Goal: Task Accomplishment & Management: Manage account settings

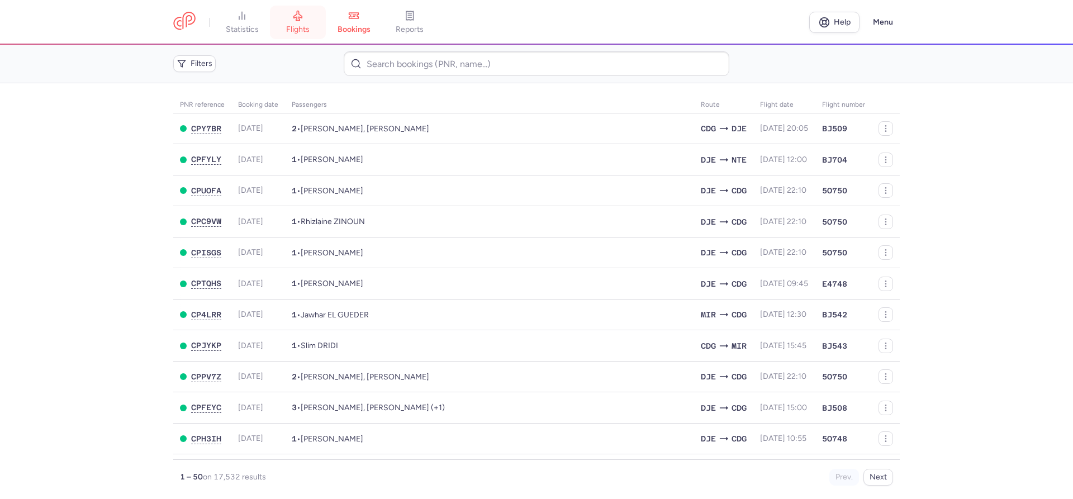
click at [291, 25] on span "flights" at bounding box center [297, 30] width 23 height 10
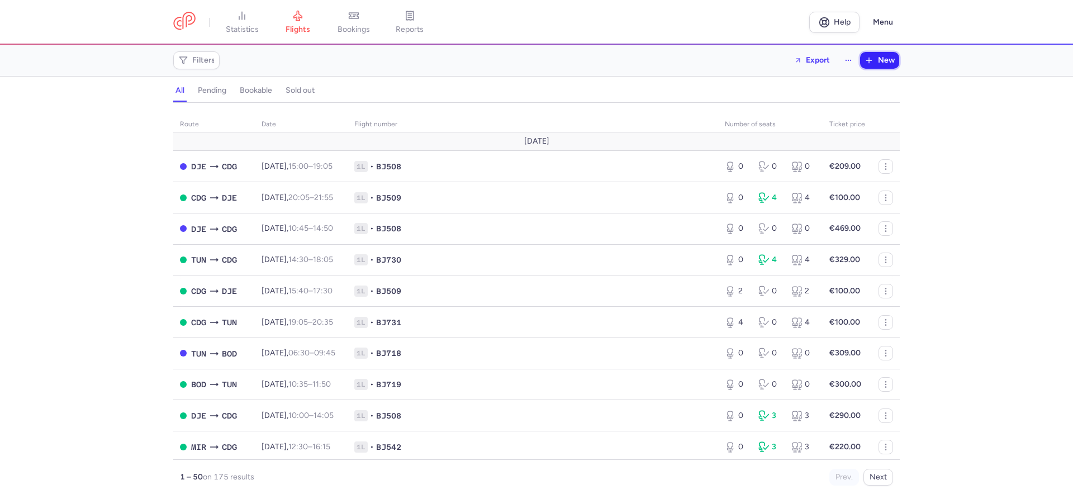
click at [873, 60] on icon "button" at bounding box center [869, 60] width 9 height 9
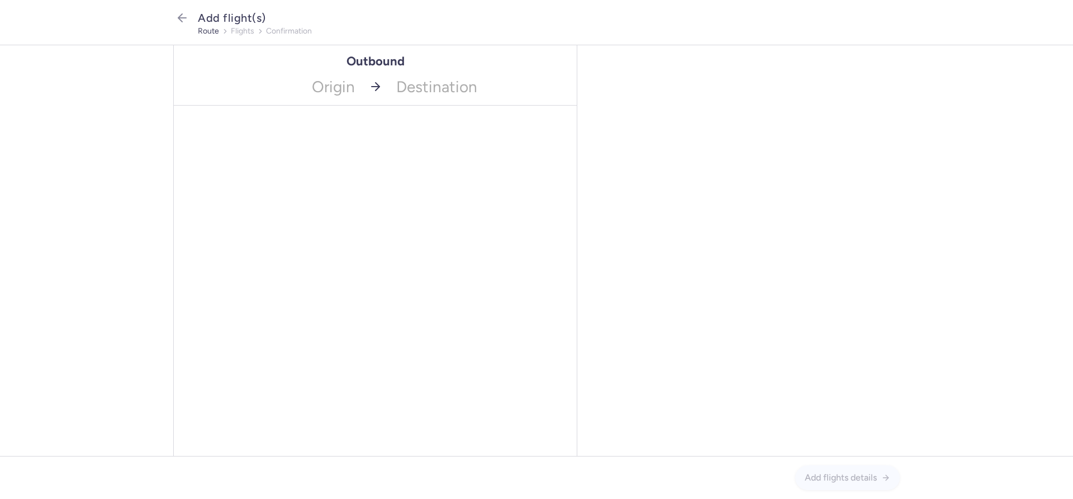
click at [328, 87] on span "Origin" at bounding box center [268, 86] width 188 height 37
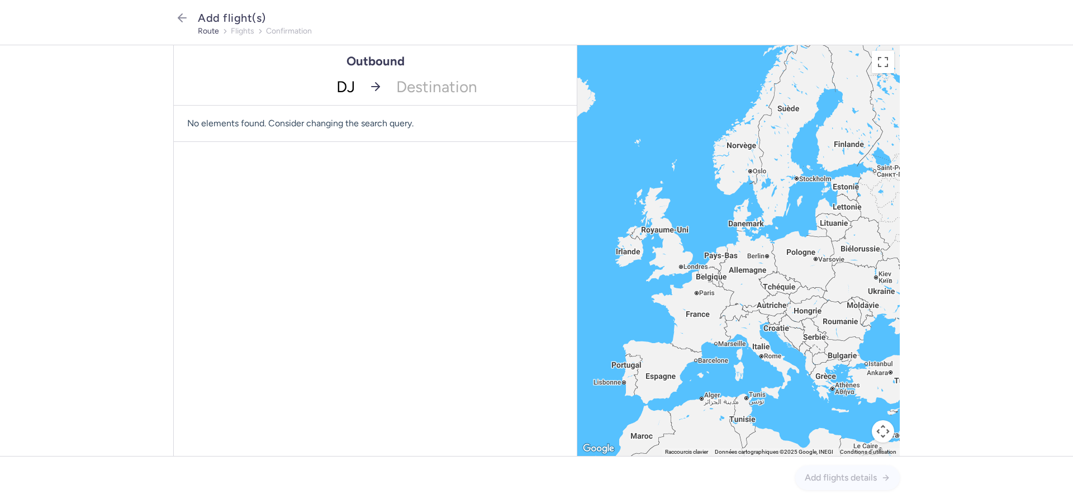
type input "DJE"
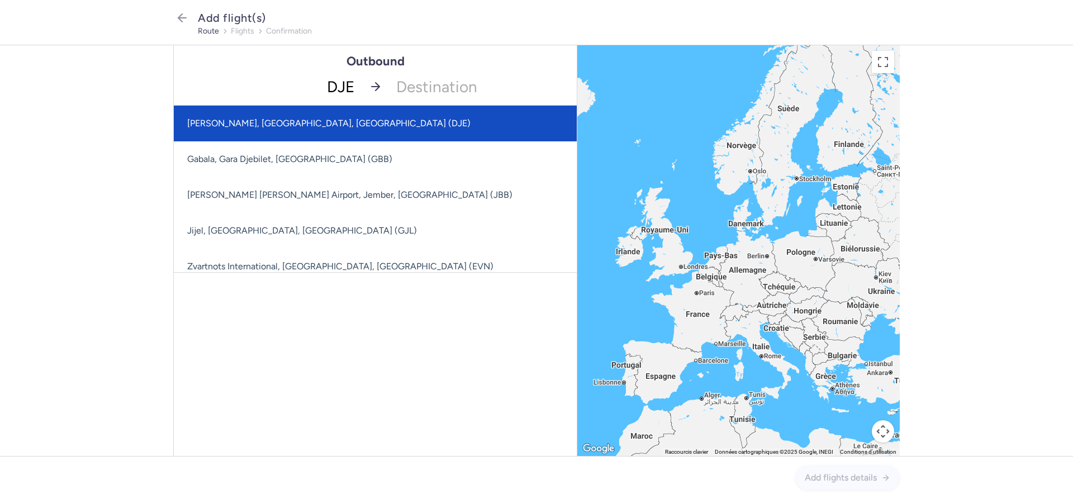
click at [279, 117] on span "Djerba-Zarzis, Djerba, Tunisia (DJE)" at bounding box center [382, 124] width 417 height 36
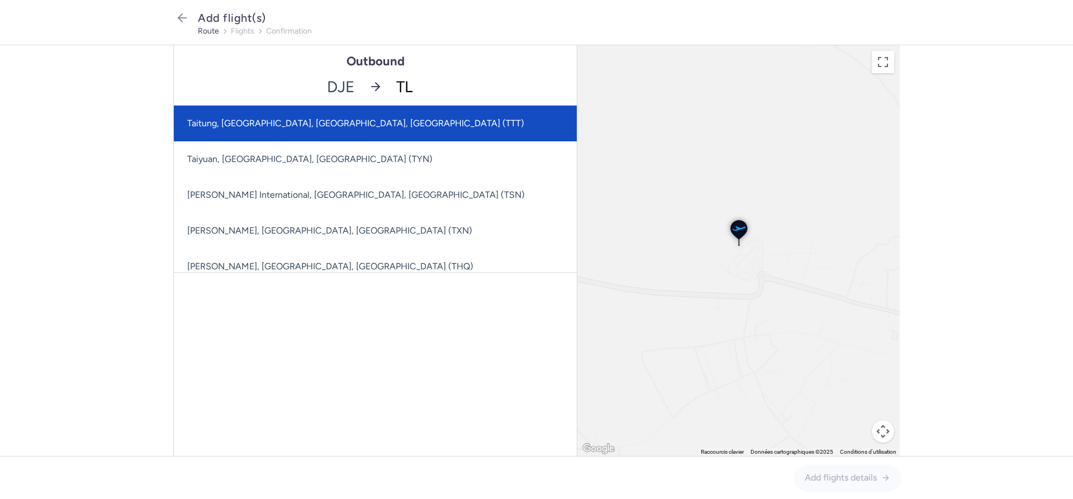
type input "TLS"
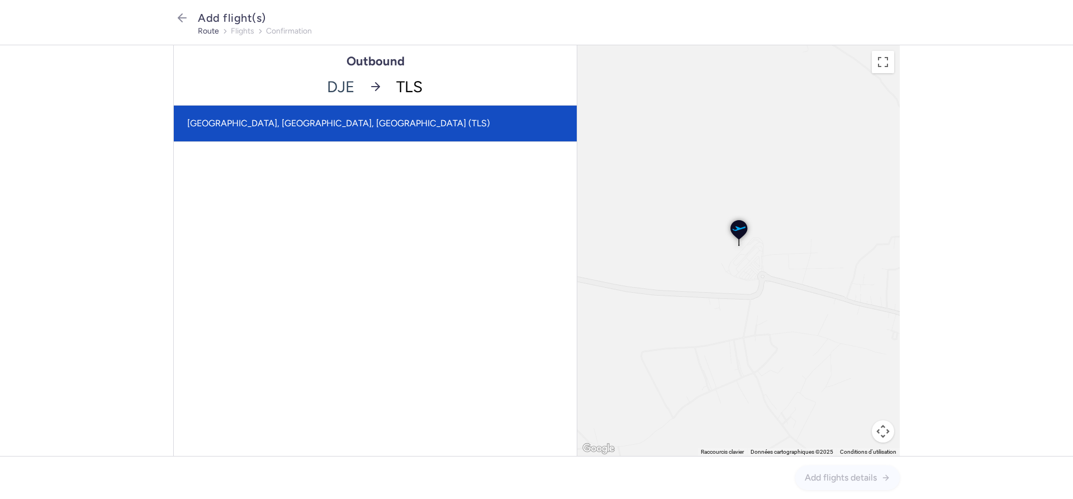
click at [322, 131] on span "Blagnac, Toulouse, France (TLS)" at bounding box center [375, 124] width 403 height 36
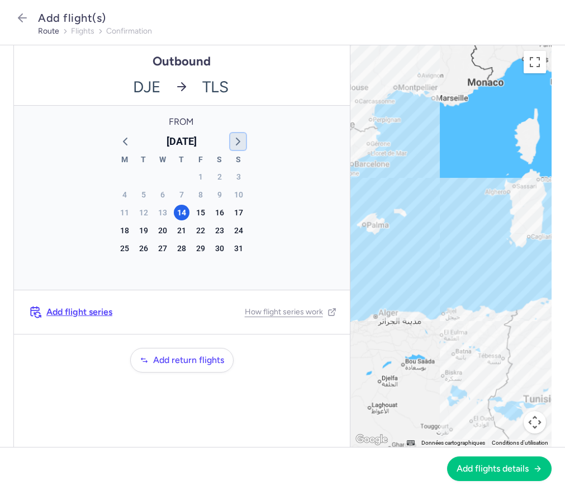
click at [236, 136] on icon "button" at bounding box center [237, 141] width 13 height 13
click at [237, 228] on div "28" at bounding box center [239, 230] width 16 height 16
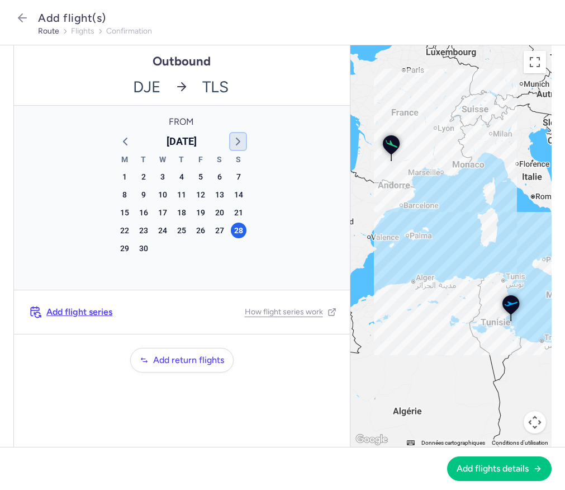
click at [238, 141] on icon "button" at bounding box center [237, 141] width 13 height 13
click at [87, 310] on span "Add flight series" at bounding box center [79, 312] width 66 height 10
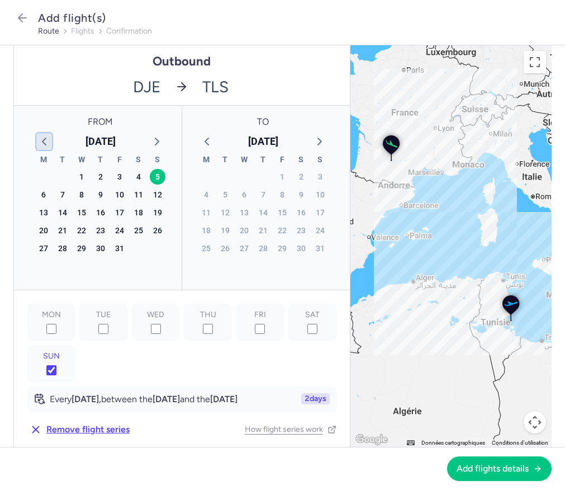
click at [42, 138] on icon "button" at bounding box center [43, 141] width 13 height 13
click at [159, 230] on div "28" at bounding box center [158, 230] width 16 height 16
click at [316, 140] on icon "button" at bounding box center [319, 141] width 13 height 13
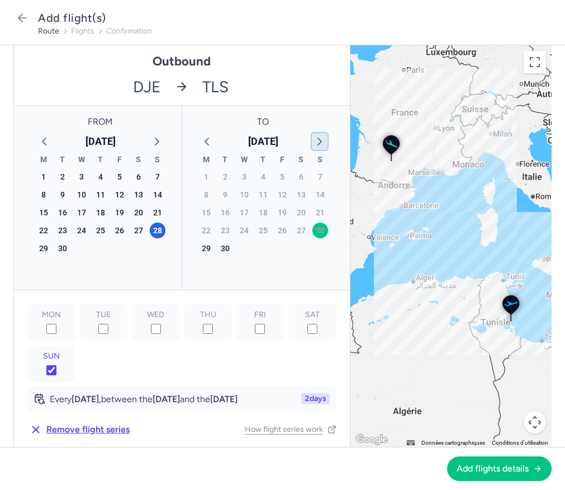
click at [316, 140] on icon "button" at bounding box center [319, 141] width 13 height 13
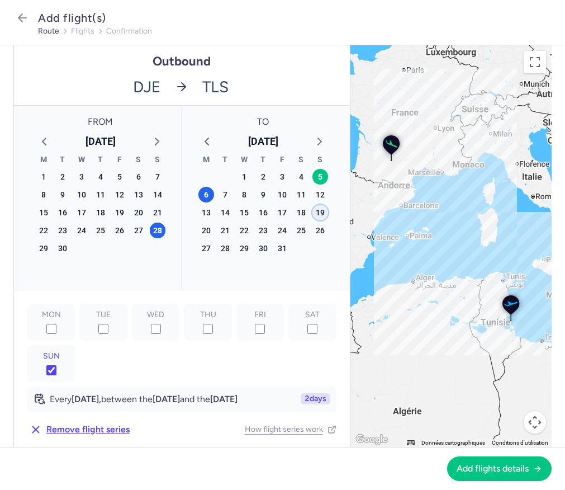
click at [323, 209] on div "19" at bounding box center [320, 213] width 16 height 16
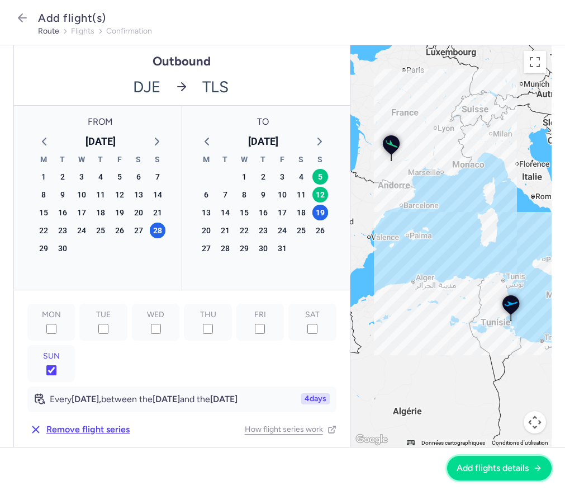
click at [500, 471] on span "Add flights details" at bounding box center [493, 468] width 72 height 10
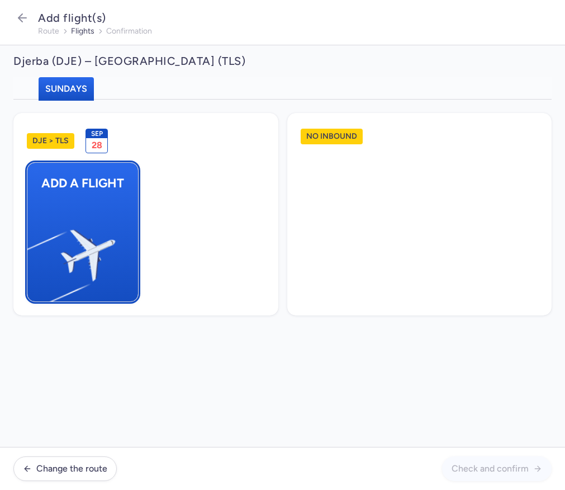
click at [104, 234] on img "button" at bounding box center [33, 250] width 189 height 173
select select "23"
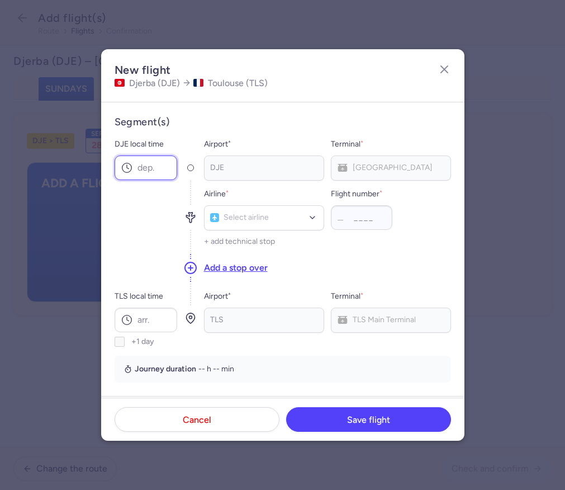
click at [156, 168] on input "DJE local time" at bounding box center [146, 167] width 63 height 25
type input "17:45"
click at [145, 322] on input "TLS local time" at bounding box center [146, 319] width 63 height 25
type input "2"
type input "21:05"
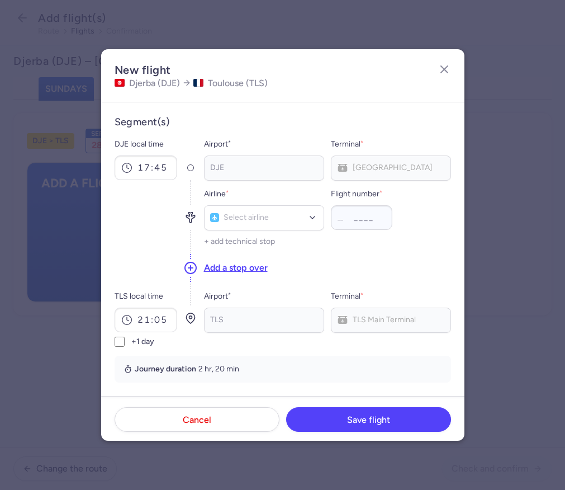
click at [272, 169] on div "DJE" at bounding box center [264, 167] width 120 height 25
click at [262, 211] on div "Select airline" at bounding box center [264, 217] width 120 height 25
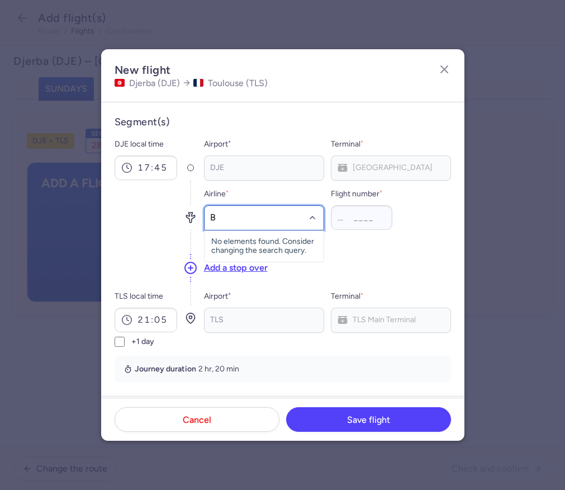
type input "BJ"
click at [257, 240] on span "Nouvelair" at bounding box center [244, 242] width 34 height 9
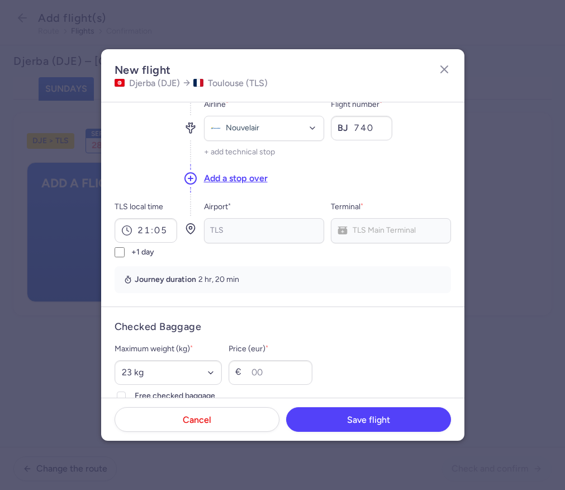
scroll to position [191, 0]
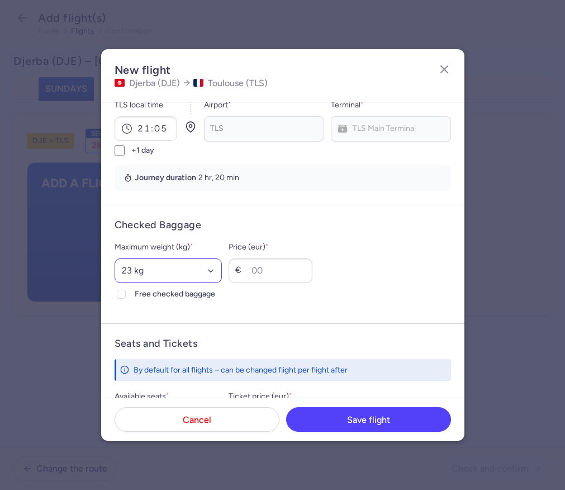
type input "740"
click at [115, 258] on select "Select an option 15 kg 16 kg 17 kg 18 kg 19 kg 20 kg 21 kg 22 kg 23 kg 24 kg 25…" at bounding box center [169, 270] width 108 height 25
select select "25"
click option "25 kg" at bounding box center [0, 0] width 0 height 0
click at [125, 294] on div at bounding box center [121, 293] width 13 height 13
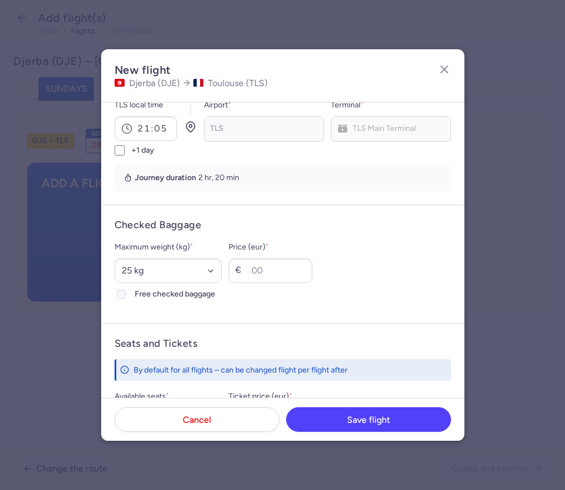
click at [125, 294] on input "Free checked baggage" at bounding box center [121, 294] width 9 height 9
checkbox input "true"
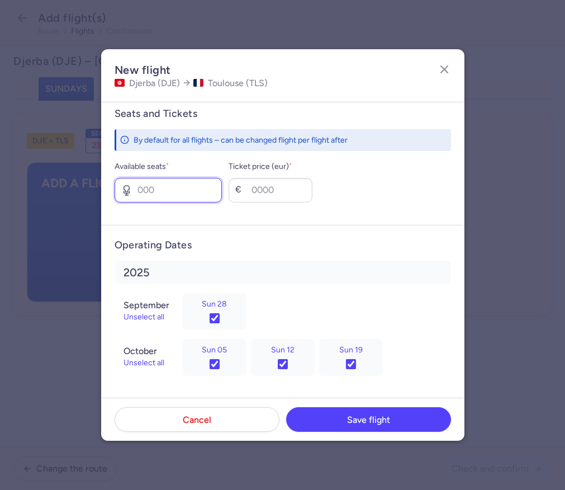
click at [174, 193] on input "Available seats *" at bounding box center [169, 190] width 108 height 25
type input "6"
click at [279, 181] on input "Ticket price (eur) *" at bounding box center [271, 190] width 84 height 25
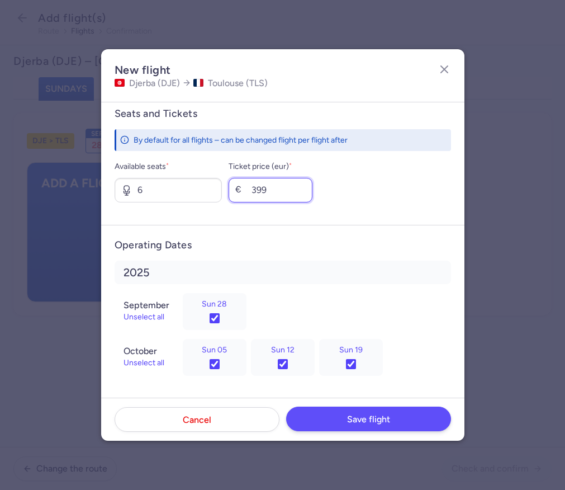
type input "399"
click at [359, 420] on span "Save flight" at bounding box center [368, 419] width 43 height 10
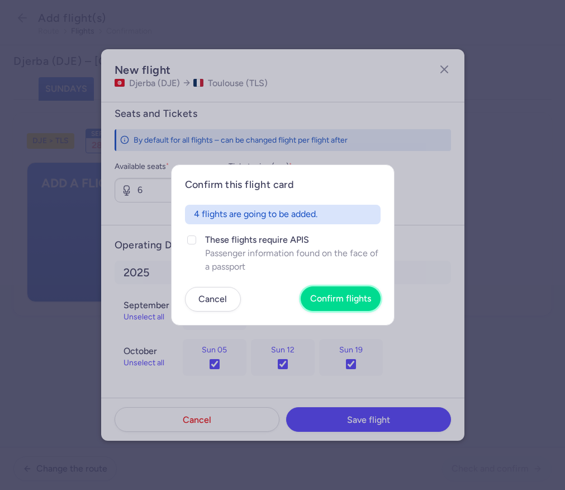
click at [335, 297] on span "Confirm flights" at bounding box center [340, 298] width 61 height 10
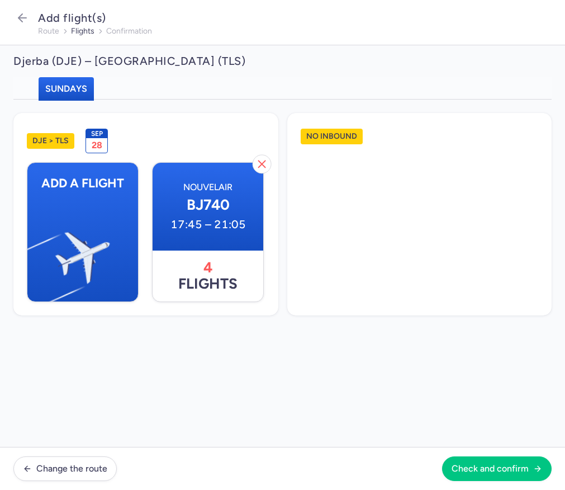
scroll to position [421, 0]
click at [500, 467] on span "Check and confirm" at bounding box center [490, 468] width 77 height 10
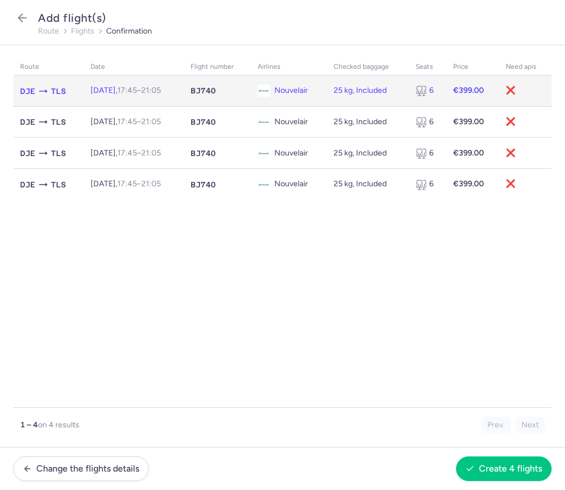
click at [216, 92] on span "BJ740" at bounding box center [203, 90] width 25 height 11
select select "25"
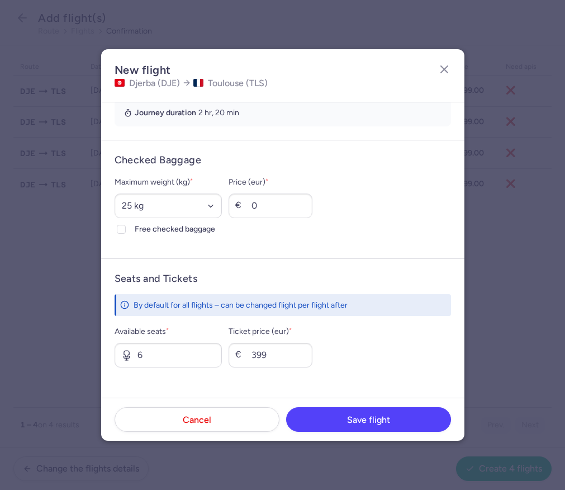
scroll to position [315, 0]
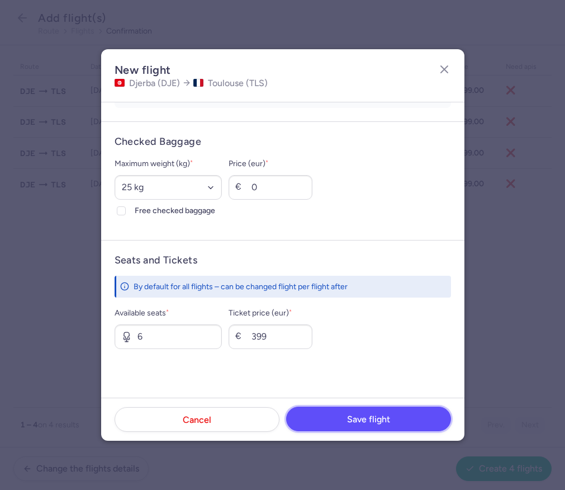
click at [338, 420] on button "Save flight" at bounding box center [368, 418] width 165 height 25
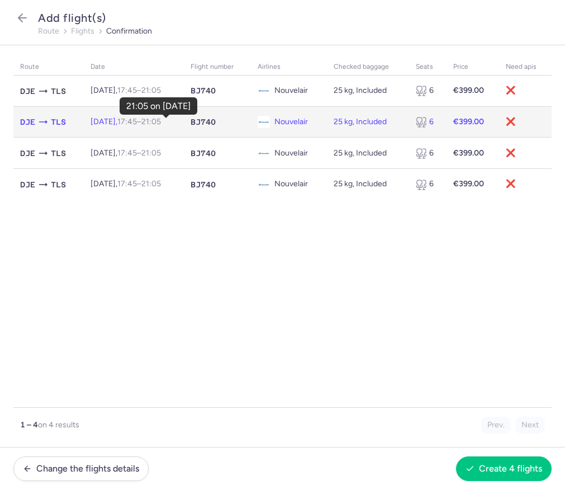
click at [159, 124] on time "21:05 +0" at bounding box center [151, 122] width 20 height 10
select select "25"
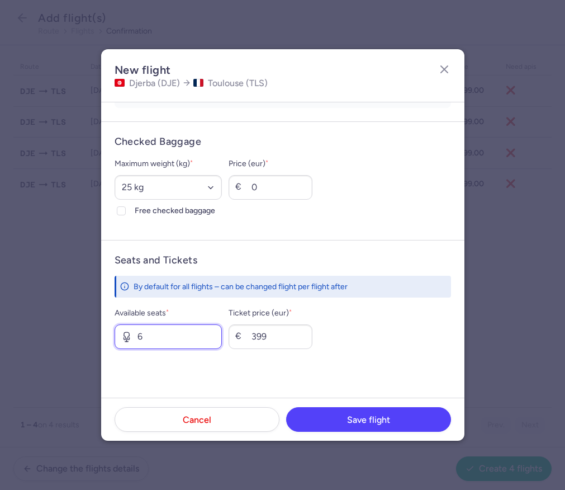
drag, startPoint x: 151, startPoint y: 336, endPoint x: 137, endPoint y: 336, distance: 14.5
click at [137, 336] on input "6" at bounding box center [169, 336] width 108 height 25
type input "4"
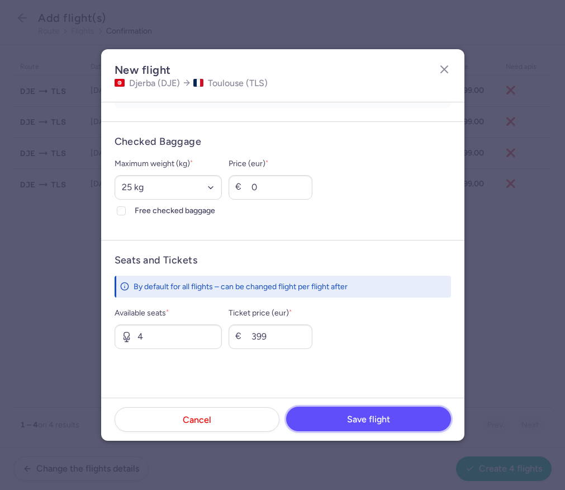
click at [374, 417] on span "Save flight" at bounding box center [368, 419] width 43 height 10
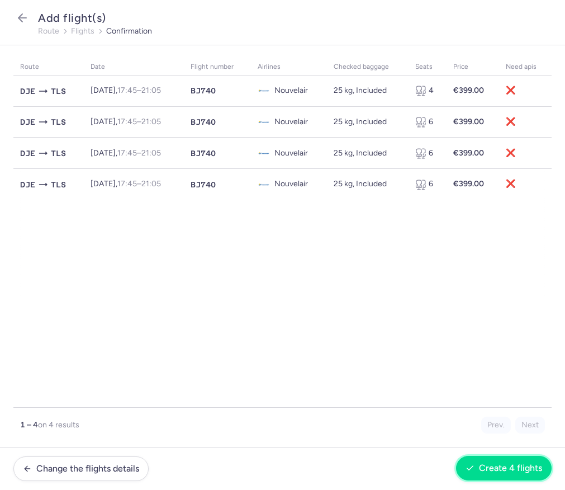
click at [511, 473] on button "Create 4 flights" at bounding box center [504, 467] width 96 height 25
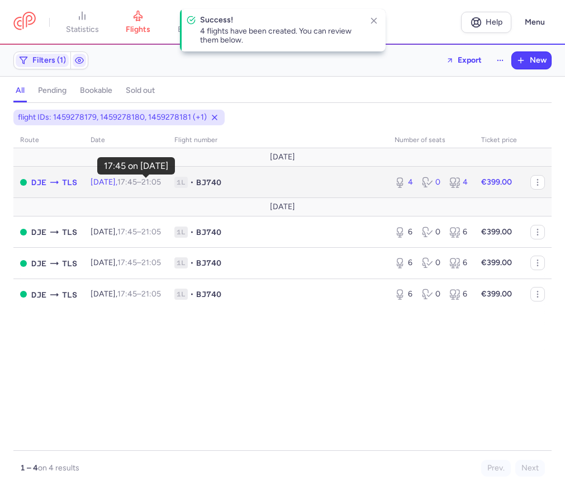
click at [137, 178] on time "17:45" at bounding box center [127, 182] width 20 height 10
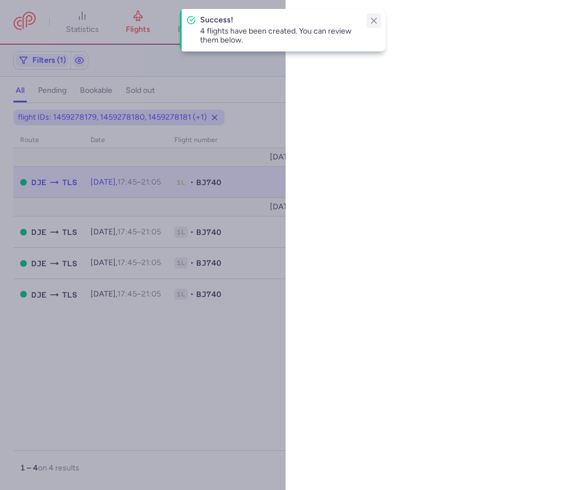
select select "days"
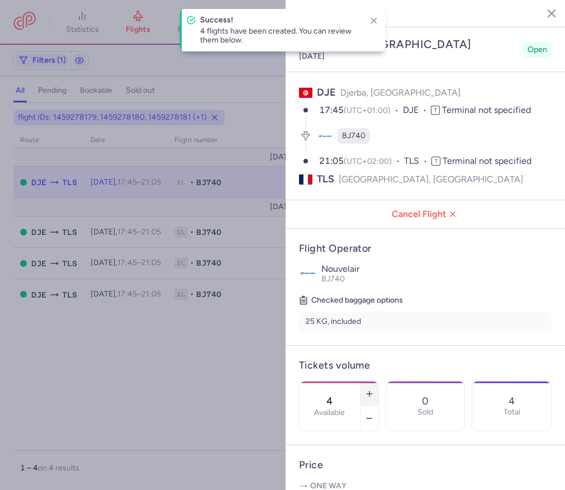
click at [368, 389] on icon "button" at bounding box center [369, 393] width 9 height 9
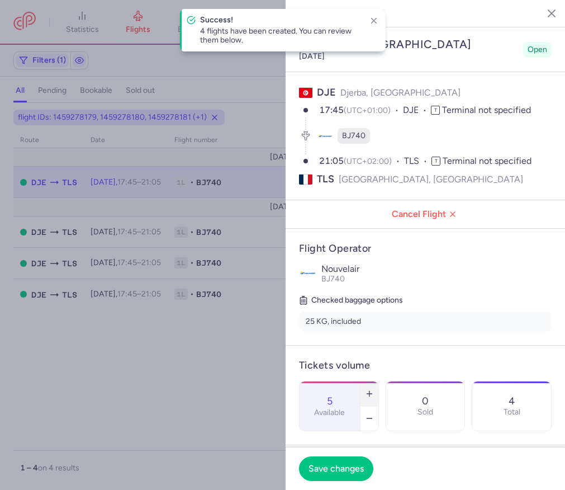
click at [368, 389] on icon "button" at bounding box center [369, 393] width 9 height 9
type input "6"
click at [348, 463] on span "Save changes" at bounding box center [336, 468] width 55 height 10
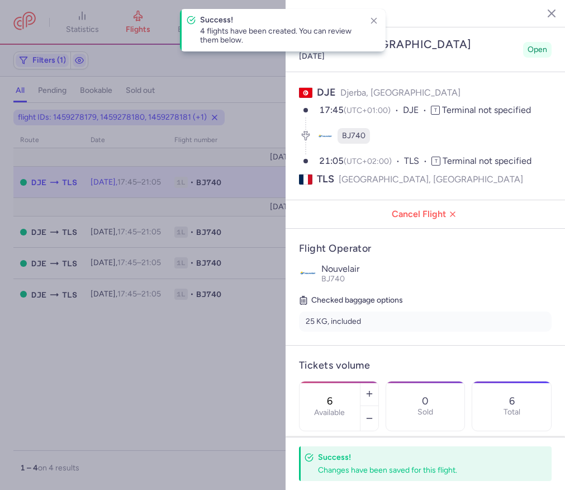
click at [546, 9] on icon "button" at bounding box center [543, 12] width 11 height 11
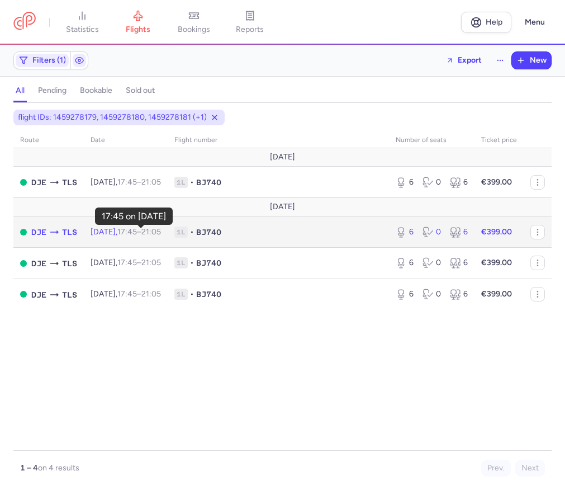
click at [137, 235] on time "17:45" at bounding box center [127, 232] width 20 height 10
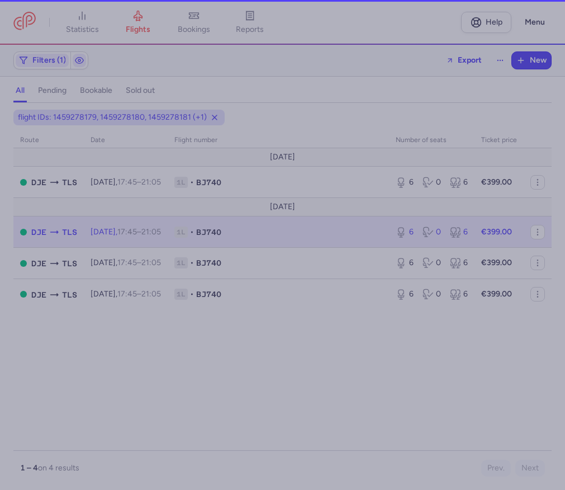
select select "hours"
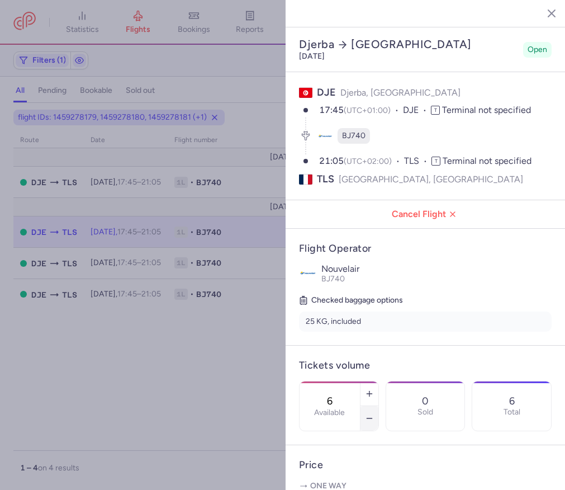
click at [368, 414] on icon "button" at bounding box center [369, 418] width 9 height 9
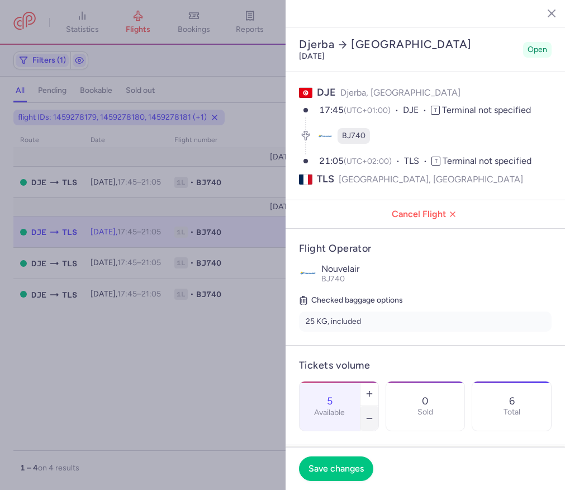
click at [368, 414] on icon "button" at bounding box center [369, 418] width 9 height 9
type input "4"
click at [348, 468] on span "Save changes" at bounding box center [336, 468] width 55 height 10
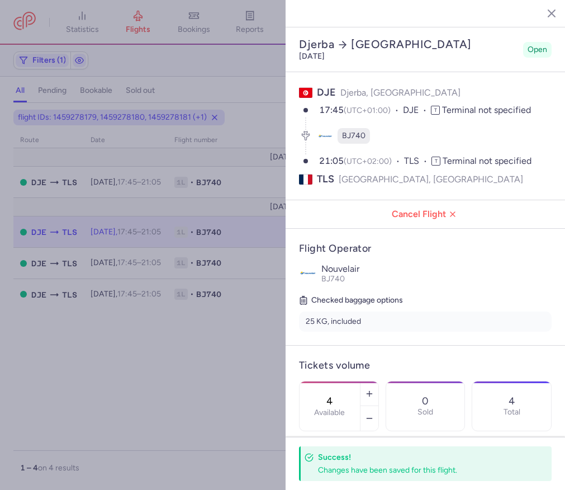
click at [538, 13] on icon "button" at bounding box center [543, 12] width 11 height 11
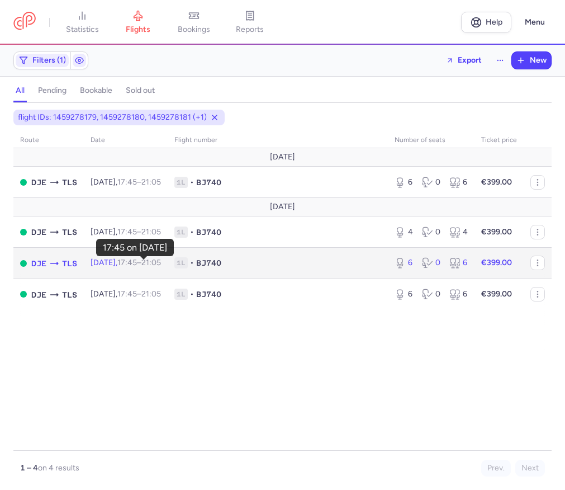
click at [137, 263] on time "17:45" at bounding box center [127, 263] width 20 height 10
select select "hours"
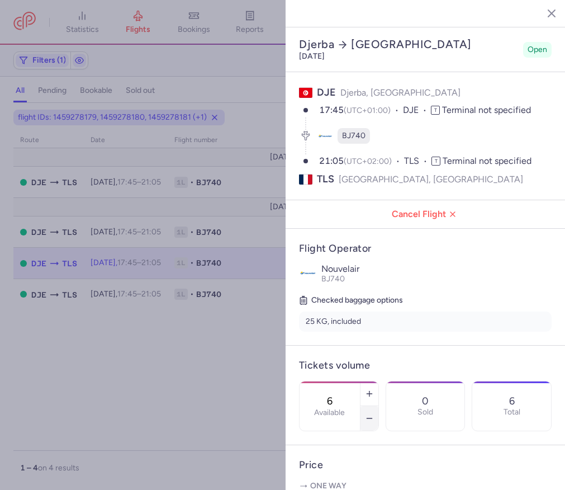
click at [369, 414] on icon "button" at bounding box center [369, 418] width 9 height 9
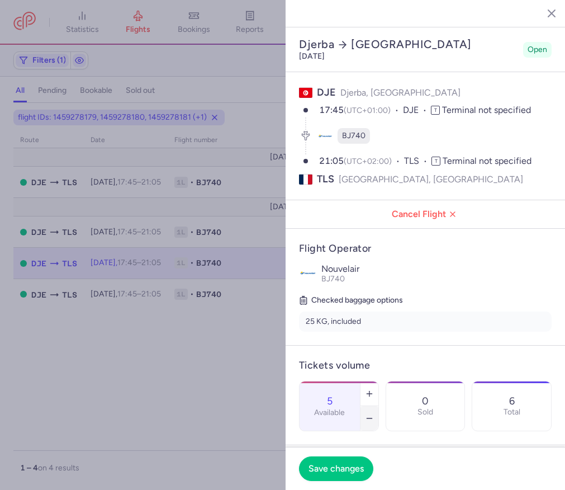
click at [369, 414] on icon "button" at bounding box center [369, 418] width 9 height 9
type input "4"
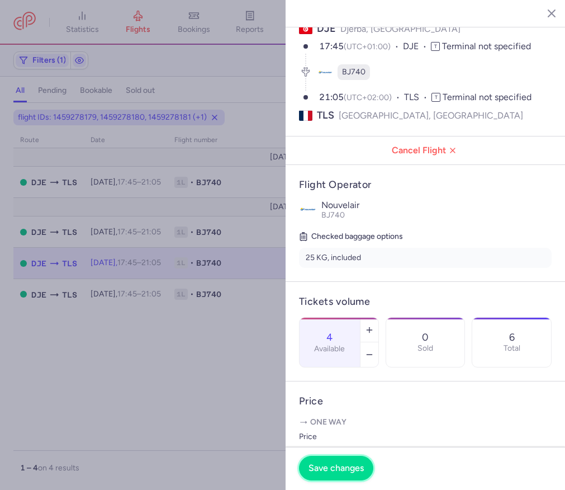
click at [336, 465] on span "Save changes" at bounding box center [336, 468] width 55 height 10
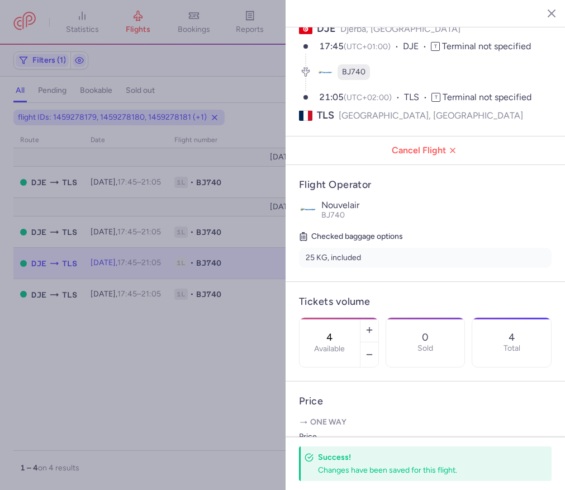
click at [540, 18] on icon "button" at bounding box center [543, 12] width 11 height 11
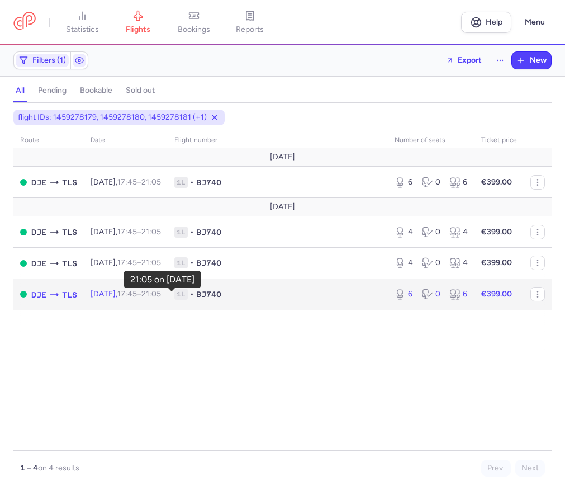
click at [161, 295] on time "21:05 +0" at bounding box center [151, 294] width 20 height 10
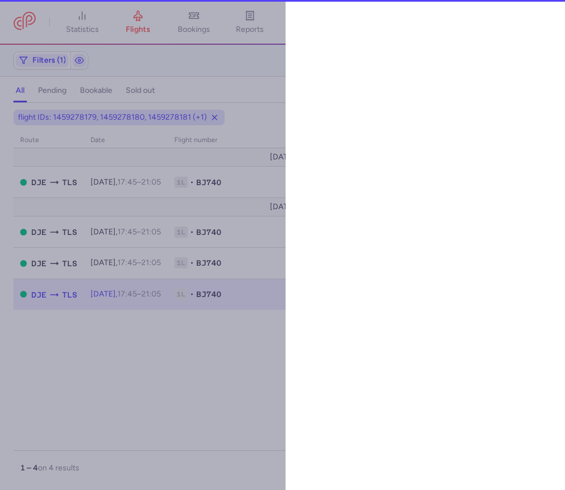
select select "hours"
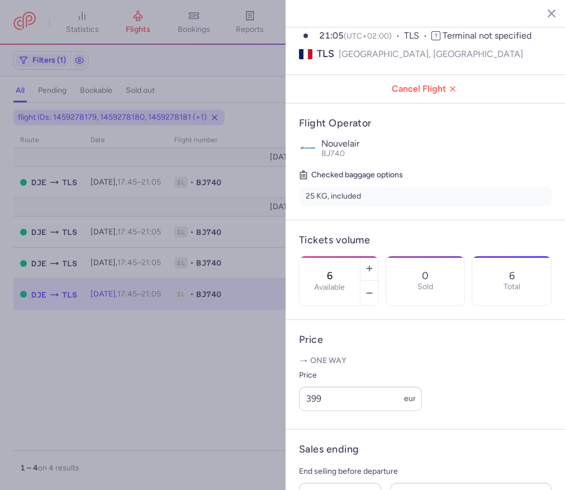
scroll to position [34, 0]
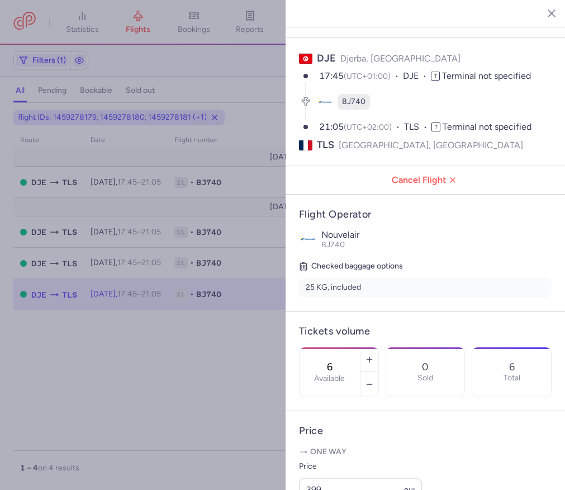
click at [542, 11] on line "button" at bounding box center [543, 13] width 6 height 6
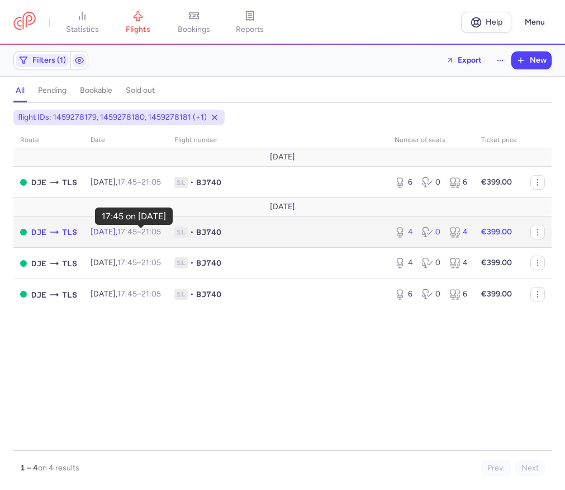
click at [137, 231] on time "17:45" at bounding box center [127, 232] width 20 height 10
select select "hours"
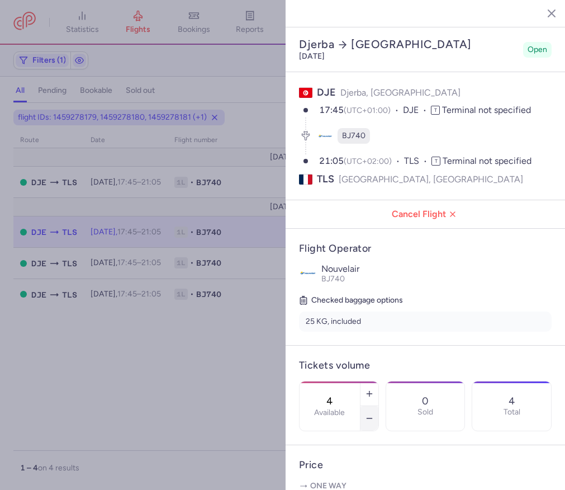
click at [374, 406] on button "button" at bounding box center [369, 418] width 18 height 25
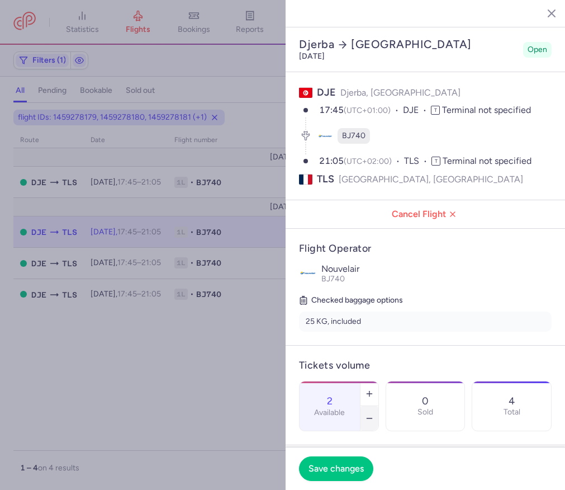
click at [374, 406] on button "button" at bounding box center [369, 418] width 18 height 25
type input "0"
click at [337, 468] on span "Save changes" at bounding box center [336, 468] width 55 height 10
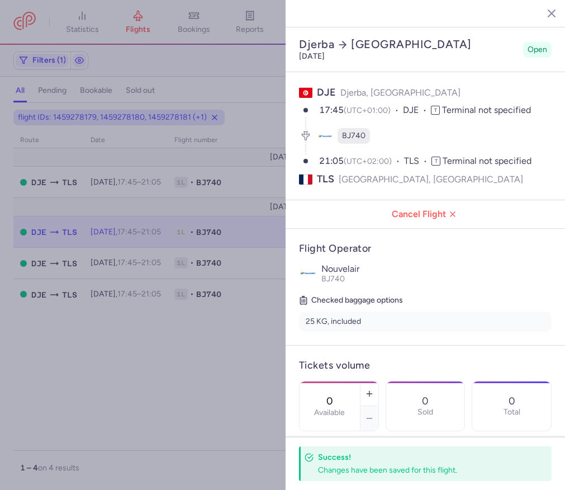
click at [546, 10] on line "button" at bounding box center [543, 13] width 6 height 6
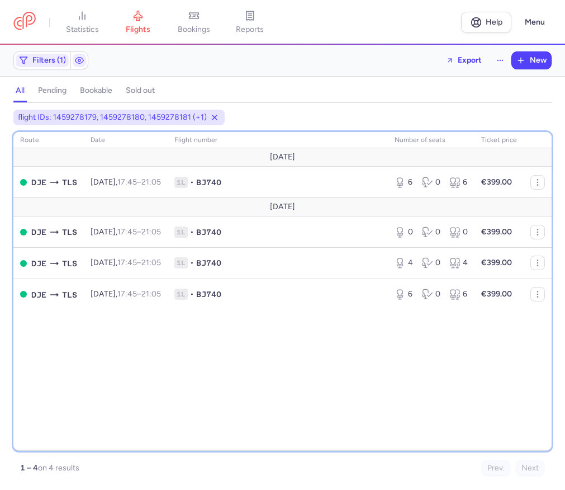
click at [215, 381] on div "route date Flight number number of seats Ticket price September 25 DJE TLS Sun,…" at bounding box center [282, 291] width 538 height 319
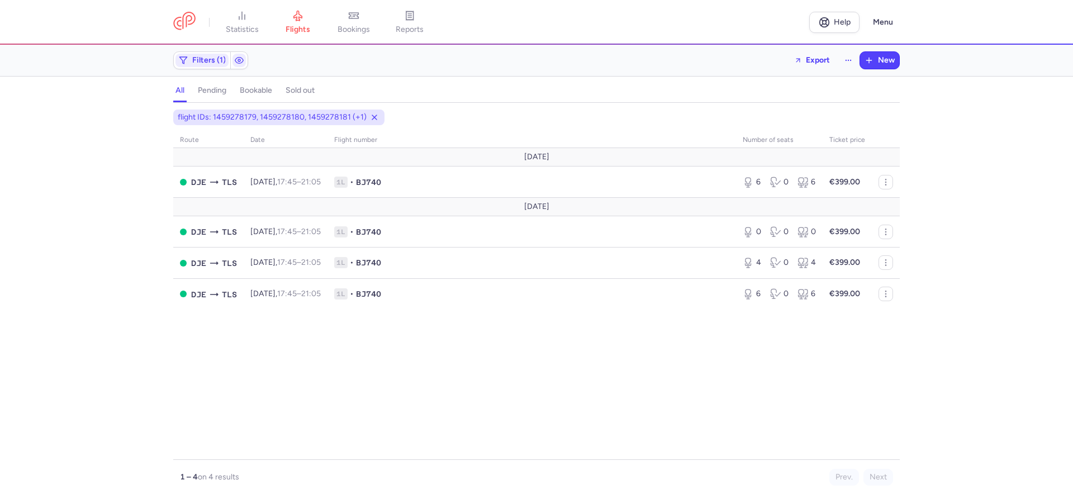
click at [132, 150] on div "flight IDs: 1459278179, 1459278180, 1459278181 (+1) route date Flight number nu…" at bounding box center [536, 305] width 1073 height 390
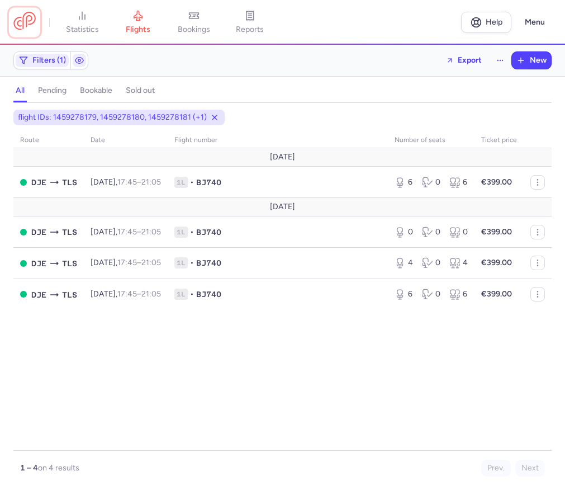
click at [31, 22] on link at bounding box center [24, 22] width 22 height 21
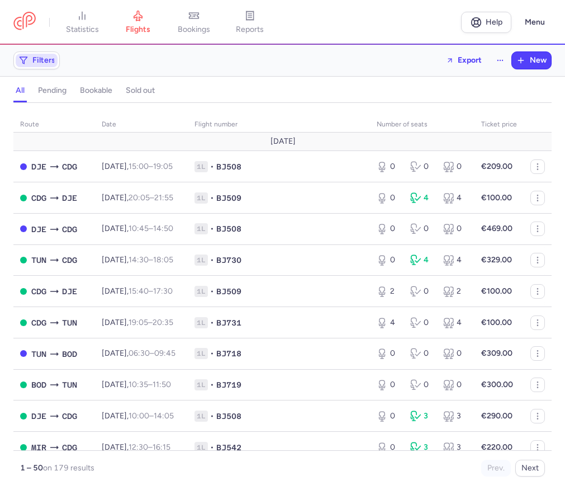
click at [37, 63] on span "Filters" at bounding box center [43, 60] width 23 height 9
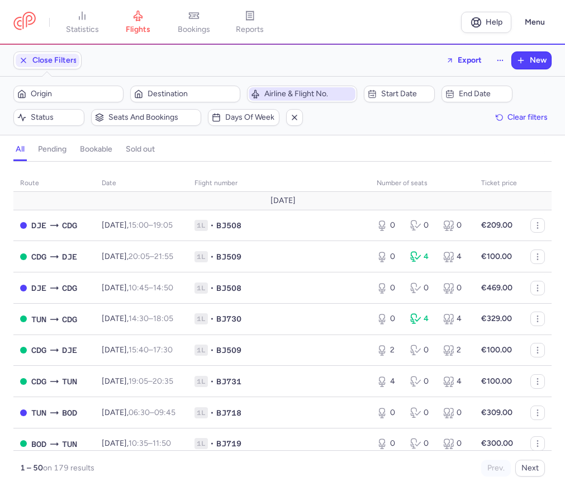
click at [278, 97] on span "Airline & Flight No." at bounding box center [308, 93] width 89 height 9
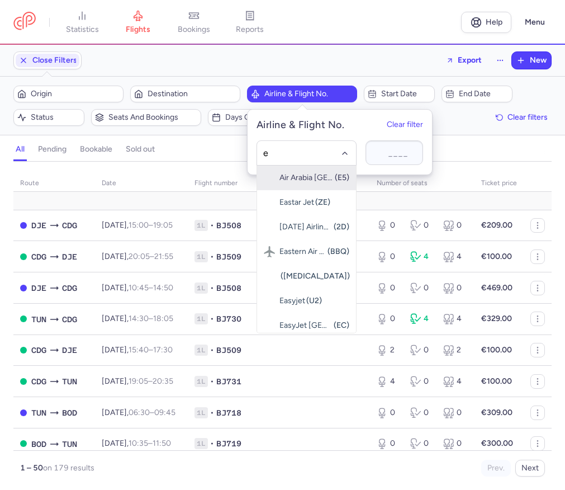
type input "e4"
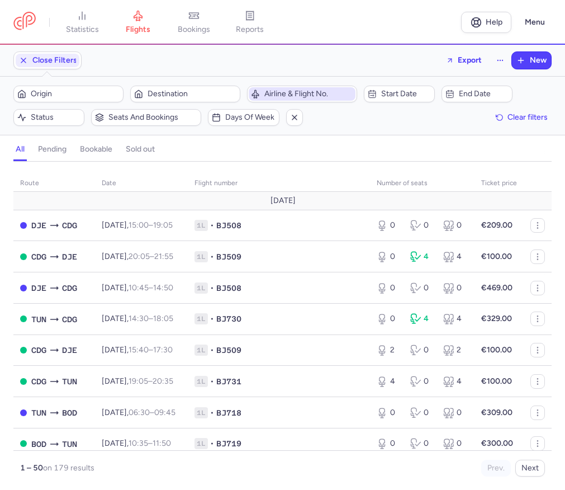
click at [279, 97] on span "Airline & Flight No." at bounding box center [308, 93] width 89 height 9
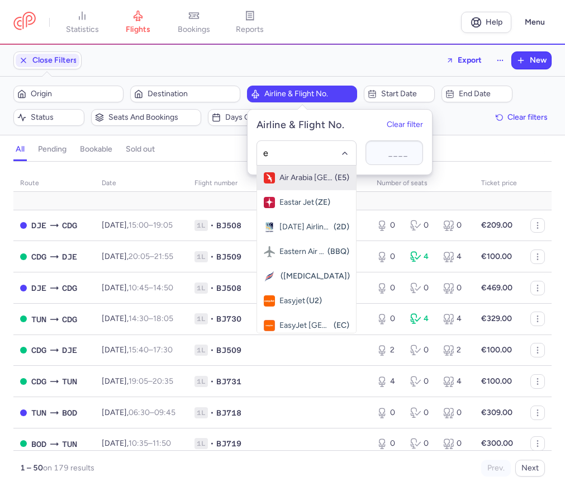
type input "e4"
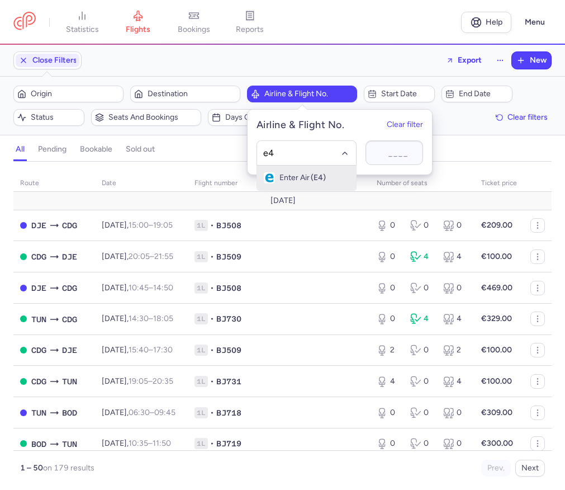
click at [290, 181] on span "Enter Air" at bounding box center [294, 177] width 30 height 9
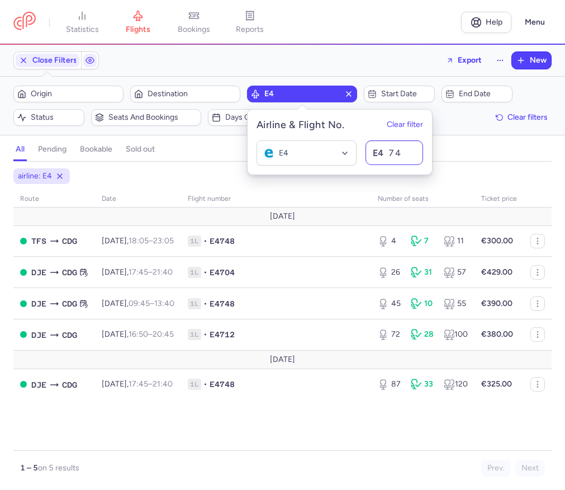
type input "748"
click at [482, 160] on div "all pending bookable sold out" at bounding box center [282, 152] width 538 height 20
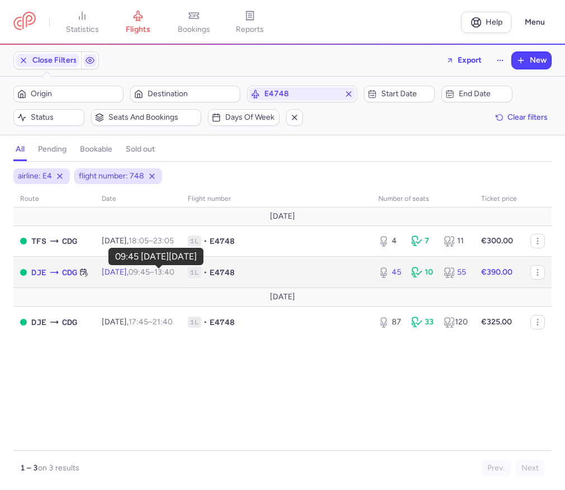
click at [150, 273] on time "09:45" at bounding box center [139, 272] width 21 height 10
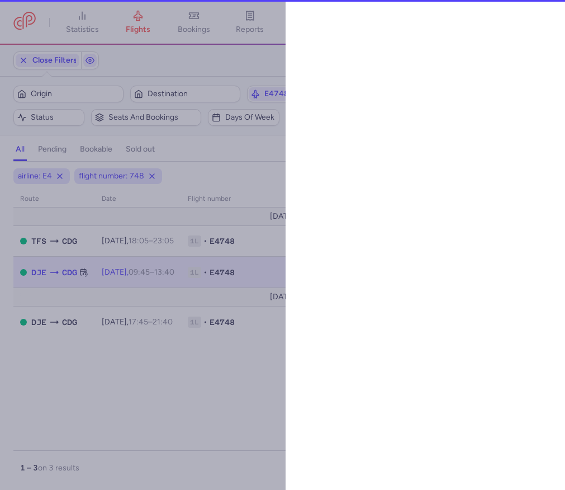
select select "hours"
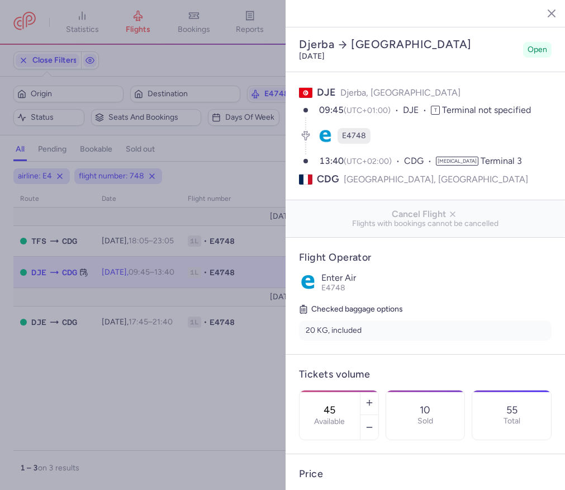
click at [137, 355] on div at bounding box center [282, 245] width 565 height 490
click at [542, 11] on line "button" at bounding box center [543, 13] width 6 height 6
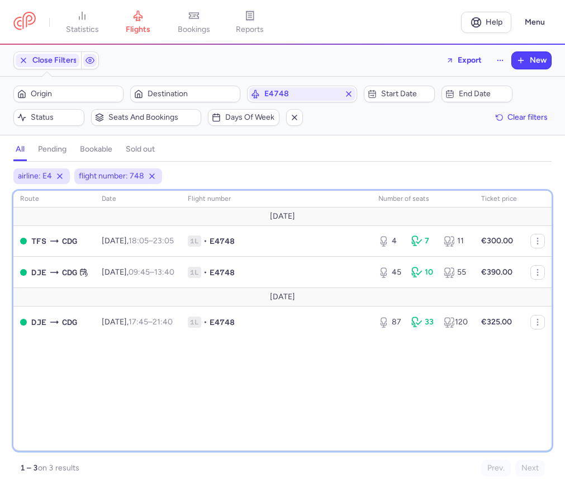
click at [241, 374] on div "route date Flight number number of seats Ticket price August 25 TFS CDG Thu, 21…" at bounding box center [282, 321] width 538 height 260
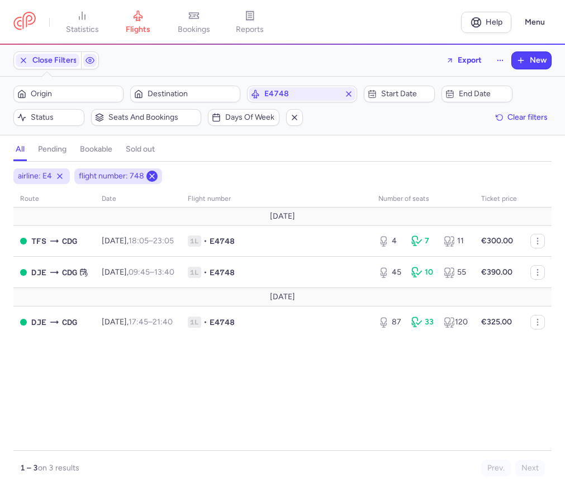
click at [149, 173] on icon at bounding box center [152, 176] width 9 height 9
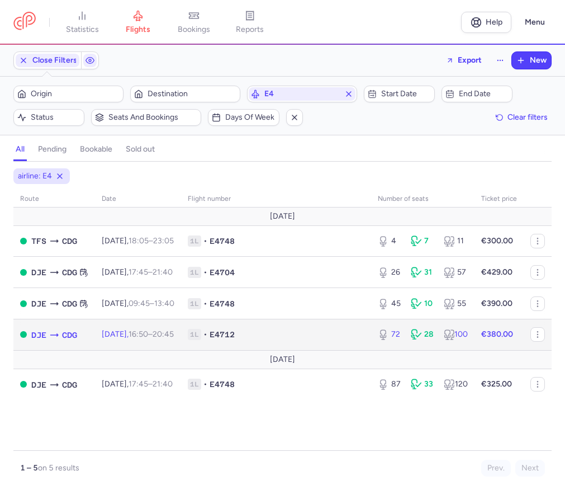
click at [168, 336] on span "16:50 – 20:45 +0" at bounding box center [151, 334] width 45 height 10
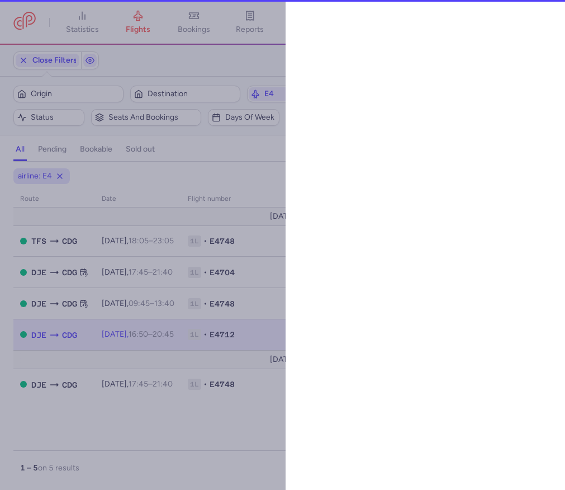
select select "hours"
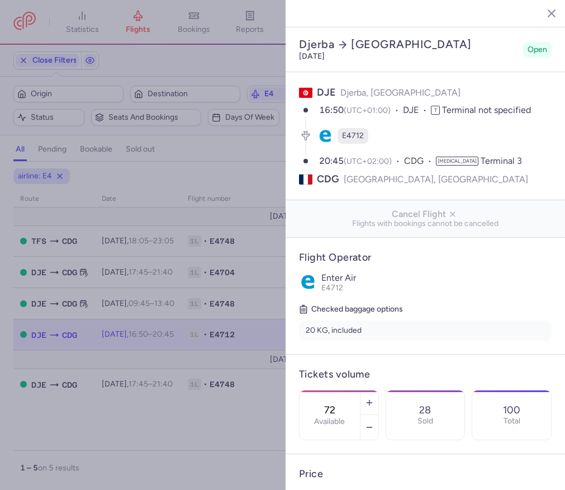
click at [538, 12] on icon "button" at bounding box center [543, 12] width 11 height 11
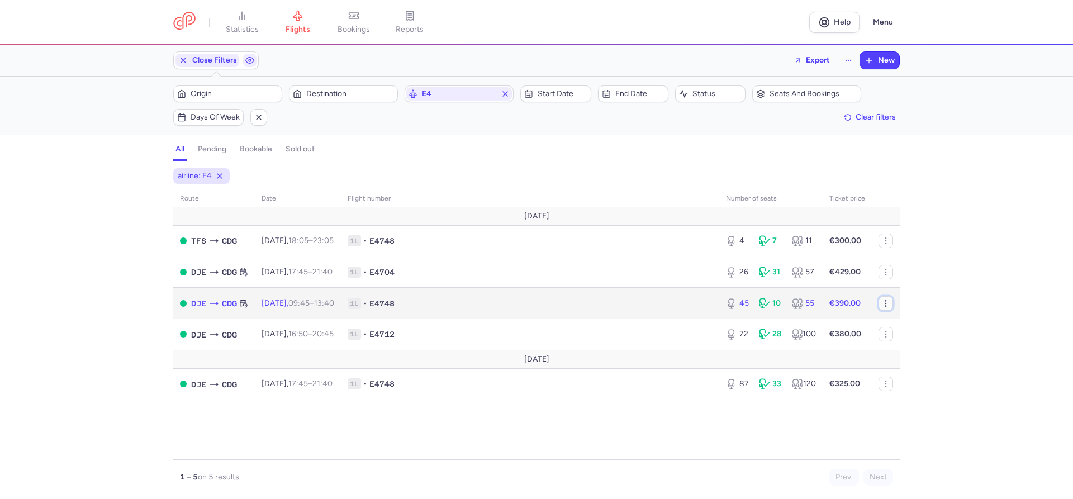
click at [883, 305] on icon "button" at bounding box center [885, 303] width 9 height 9
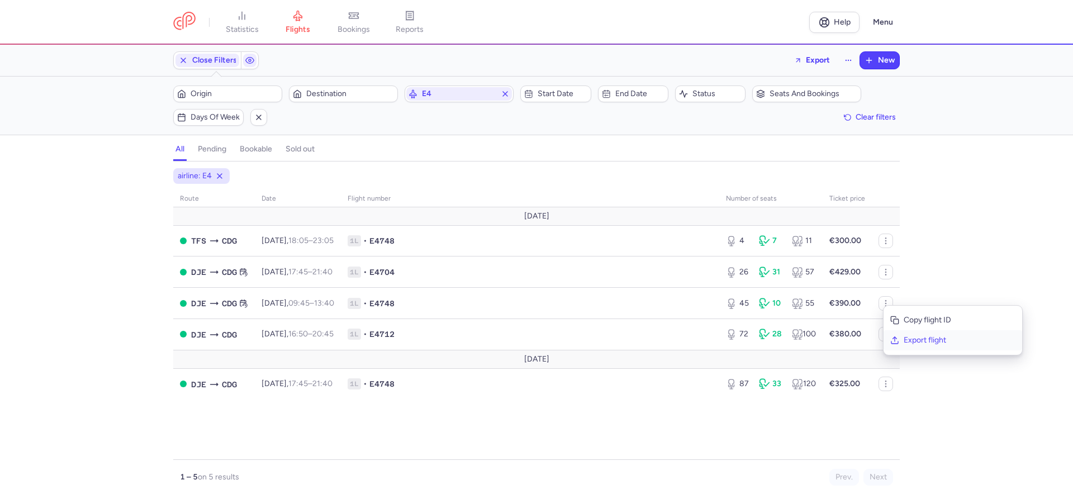
click at [918, 342] on span "Export flight" at bounding box center [960, 340] width 112 height 11
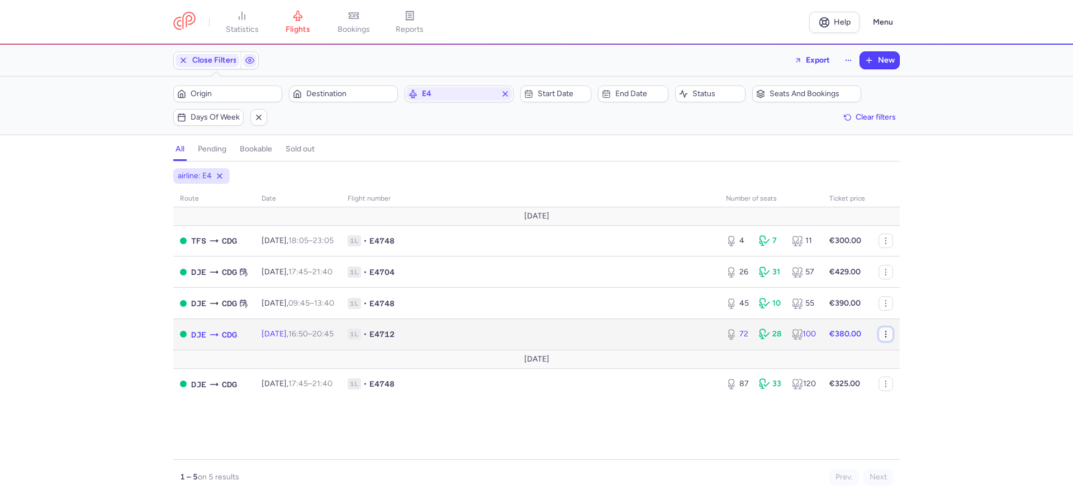
click at [885, 337] on circle "button" at bounding box center [885, 336] width 1 height 1
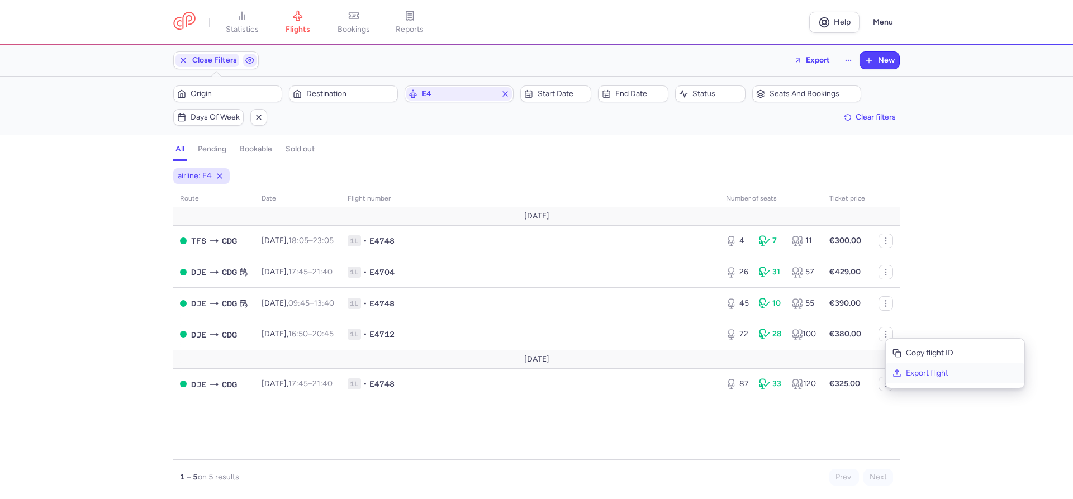
click at [922, 373] on span "Export flight" at bounding box center [962, 373] width 112 height 11
click at [254, 122] on span "button" at bounding box center [258, 117] width 13 height 13
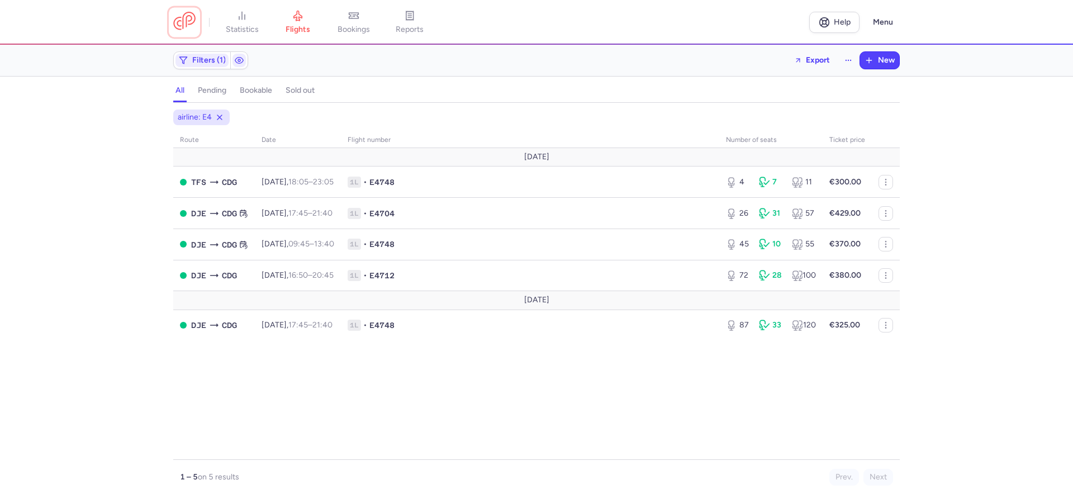
click at [193, 17] on link at bounding box center [184, 22] width 22 height 21
click at [220, 116] on icon at bounding box center [219, 117] width 9 height 9
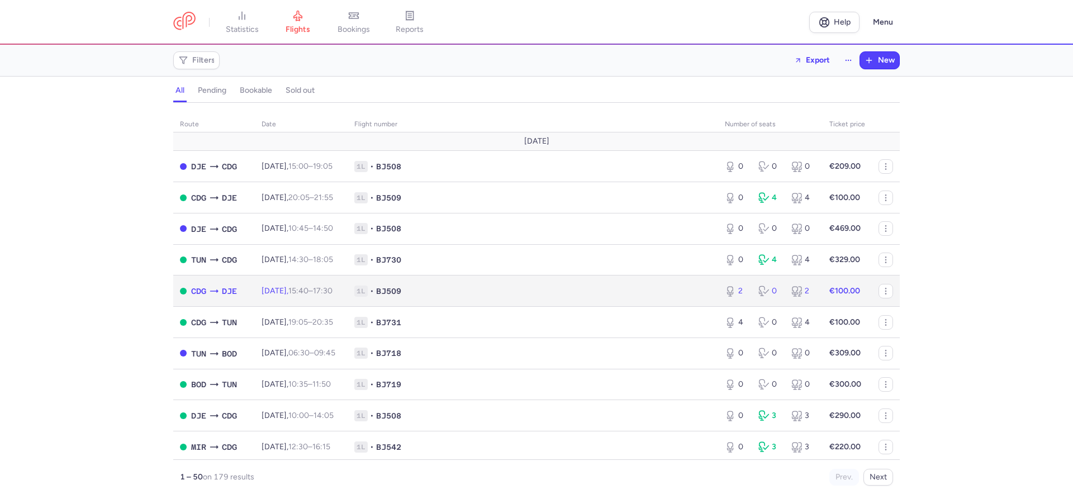
click at [301, 290] on span "[DATE] 15:40 – 17:30 +0" at bounding box center [297, 291] width 71 height 10
select select "hours"
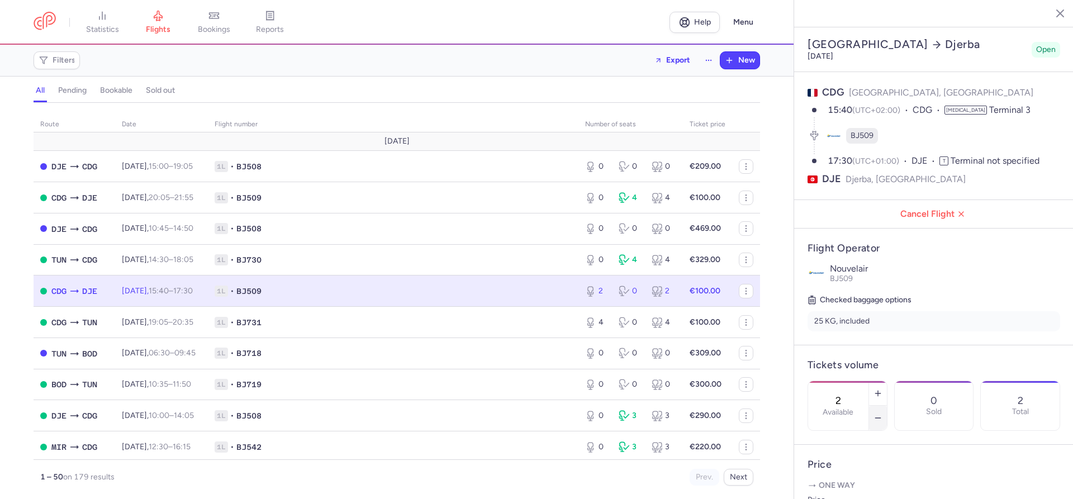
click at [879, 406] on button "button" at bounding box center [878, 418] width 18 height 25
type input "1"
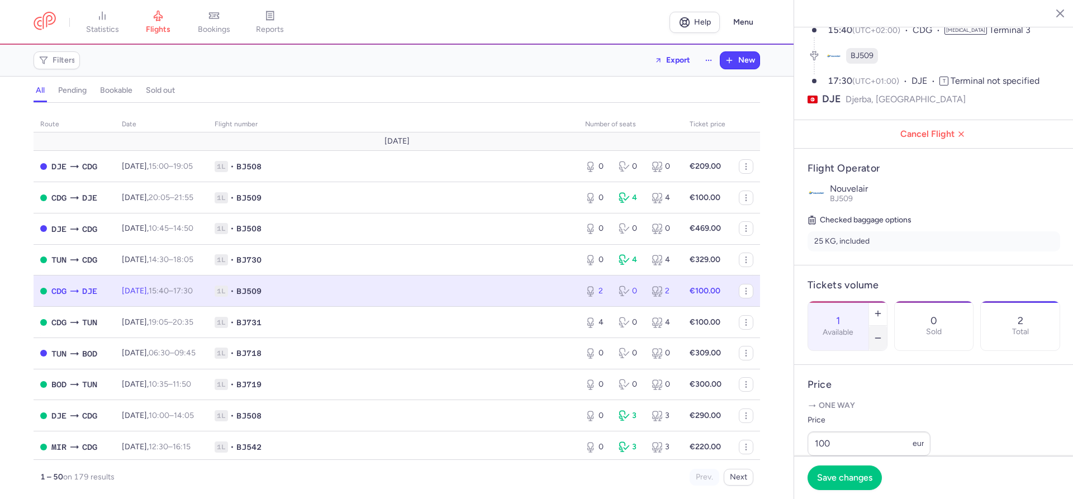
scroll to position [127, 0]
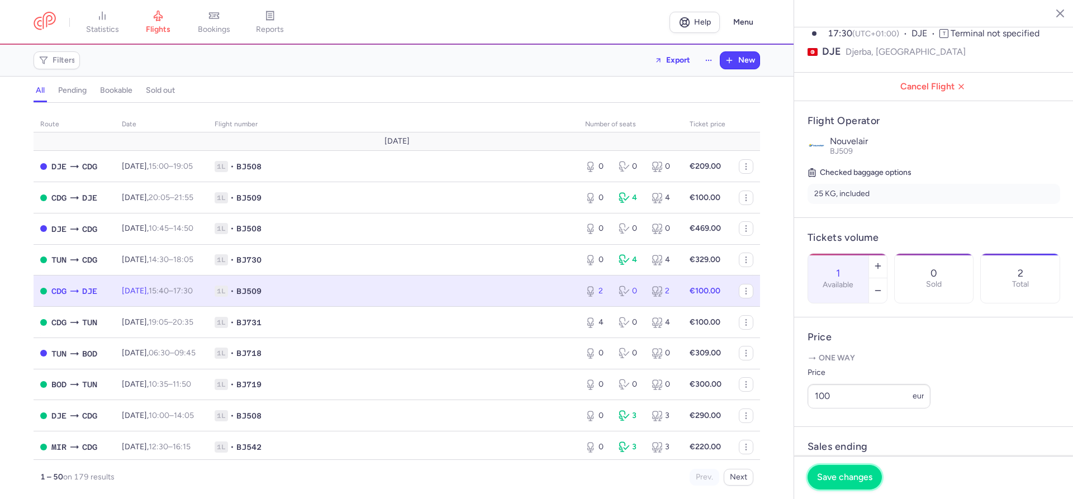
click at [841, 480] on span "Save changes" at bounding box center [844, 477] width 55 height 10
